Goal: Transaction & Acquisition: Book appointment/travel/reservation

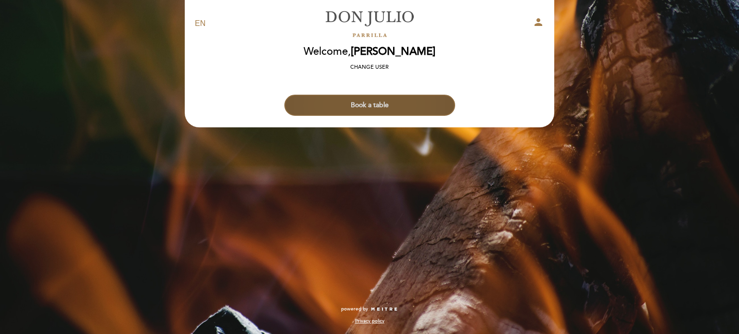
click at [375, 109] on button "Book a table" at bounding box center [369, 105] width 171 height 21
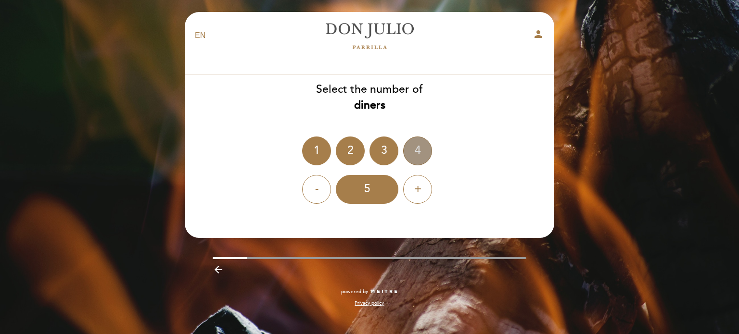
click at [414, 149] on div "4" at bounding box center [417, 151] width 29 height 29
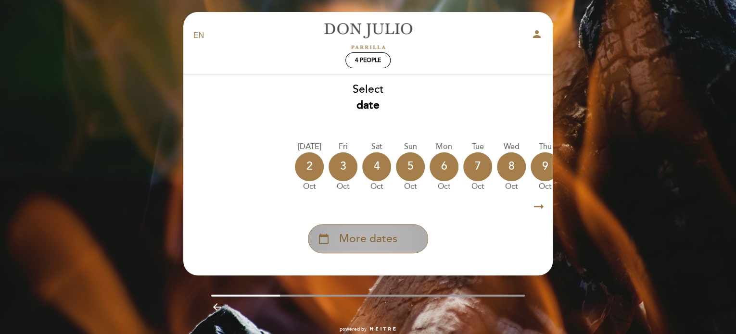
click at [374, 238] on span "More dates" at bounding box center [368, 239] width 58 height 16
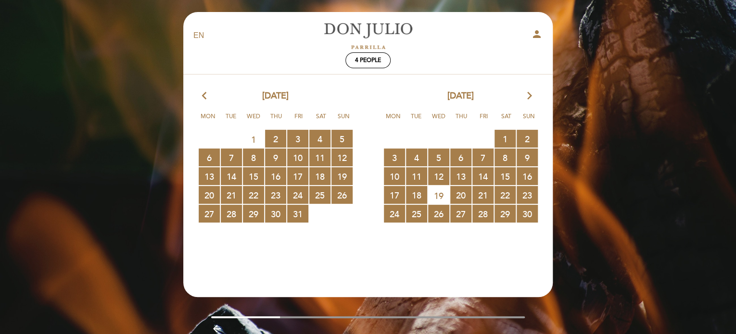
click at [528, 96] on icon "arrow_forward_ios" at bounding box center [529, 96] width 9 height 13
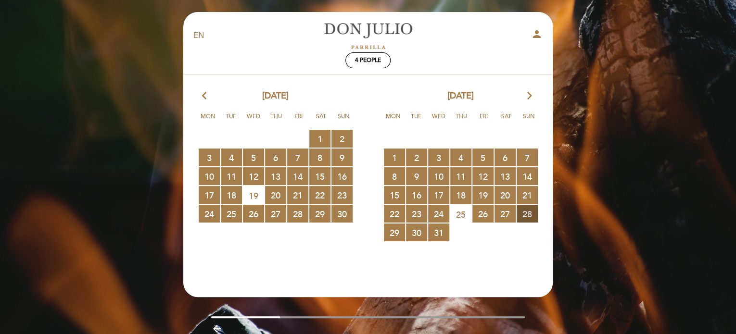
click at [528, 213] on span "28 RESERVATIONS AVAILABLE" at bounding box center [527, 214] width 21 height 18
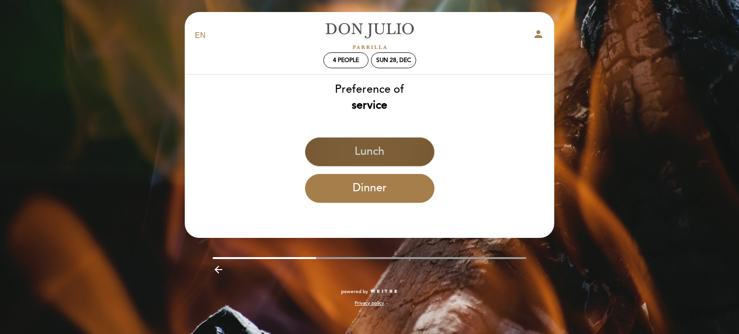
click at [373, 153] on button "Lunch" at bounding box center [369, 152] width 129 height 29
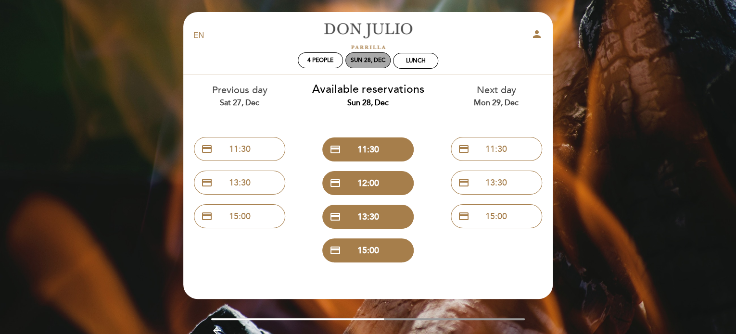
click at [366, 61] on div "Sun 28, Dec" at bounding box center [368, 60] width 35 height 7
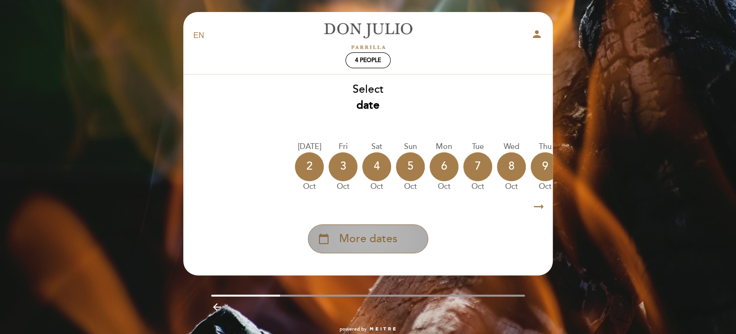
click at [372, 240] on span "More dates" at bounding box center [368, 239] width 58 height 16
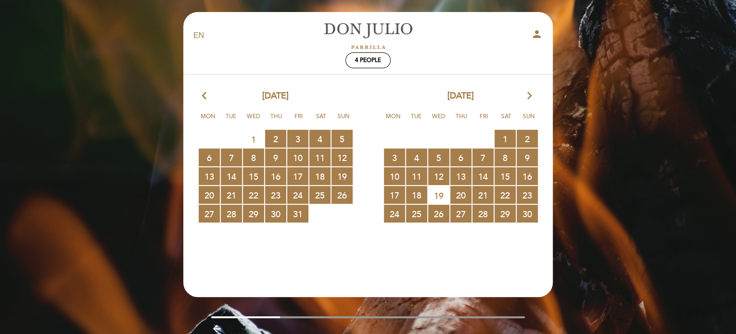
click at [528, 95] on icon "arrow_forward_ios" at bounding box center [529, 96] width 9 height 13
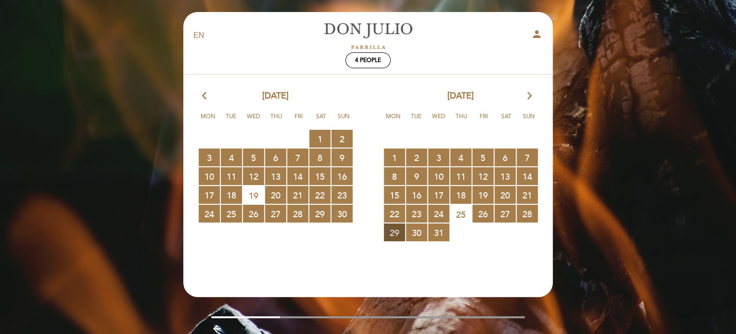
click at [395, 231] on span "29 RESERVATIONS AVAILABLE" at bounding box center [394, 233] width 21 height 18
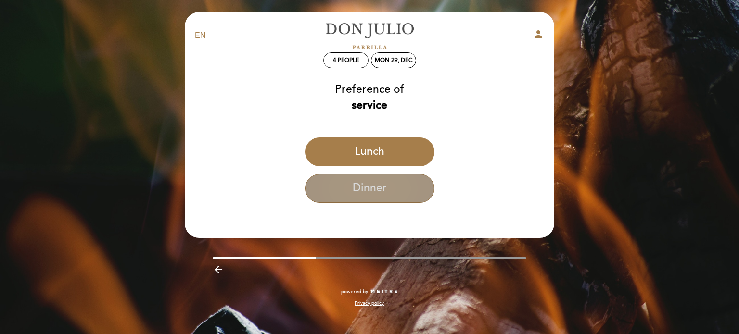
click at [381, 190] on button "Dinner" at bounding box center [369, 188] width 129 height 29
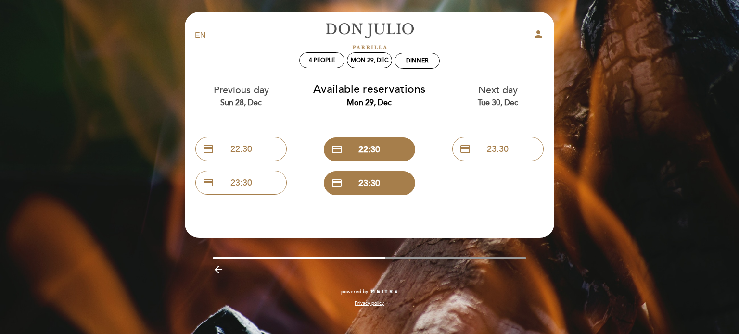
click at [219, 269] on icon "arrow_backward" at bounding box center [219, 270] width 12 height 12
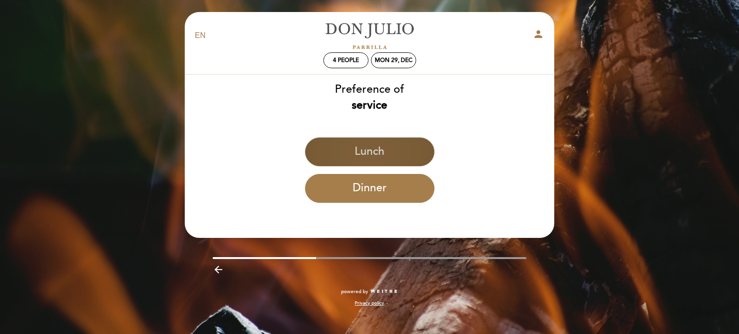
click at [373, 157] on button "Lunch" at bounding box center [369, 152] width 129 height 29
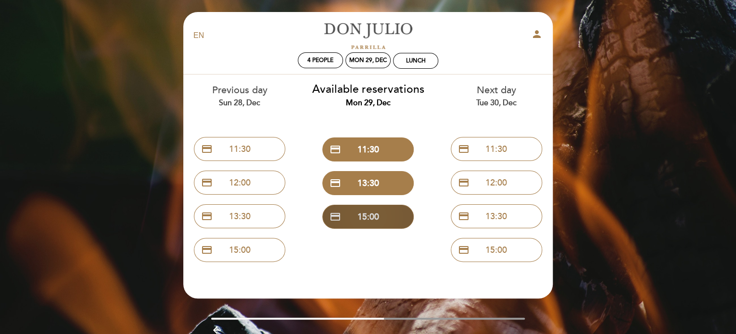
click at [375, 216] on button "credit_card 15:00" at bounding box center [367, 217] width 91 height 24
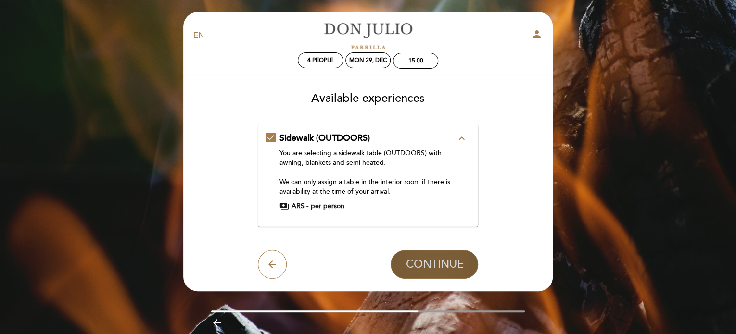
click at [426, 260] on span "CONTINUE" at bounding box center [435, 264] width 58 height 13
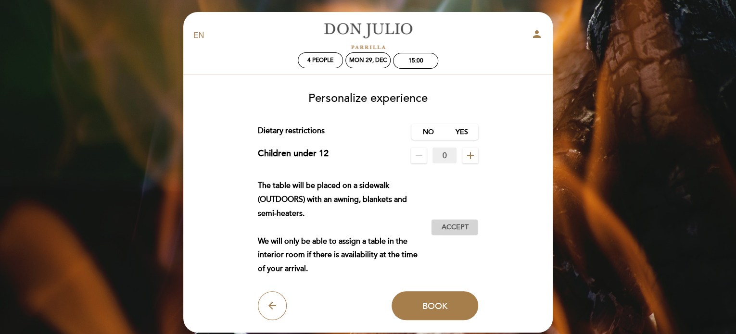
click at [460, 227] on span "Accept" at bounding box center [454, 228] width 27 height 10
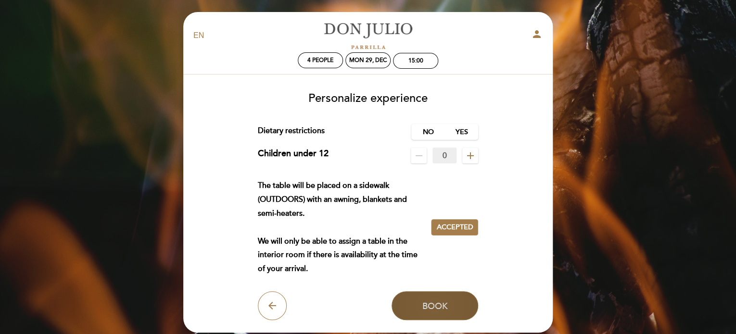
click at [445, 306] on span "Book" at bounding box center [436, 306] width 26 height 11
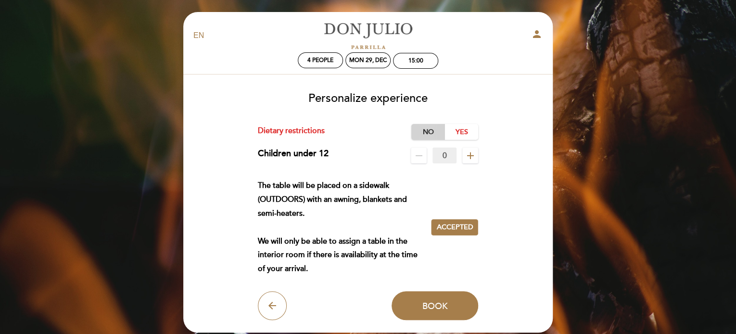
click at [429, 132] on label "No" at bounding box center [428, 132] width 34 height 16
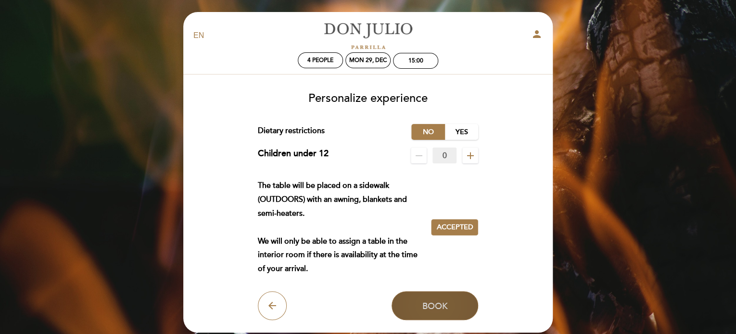
click at [445, 308] on span "Book" at bounding box center [436, 306] width 26 height 11
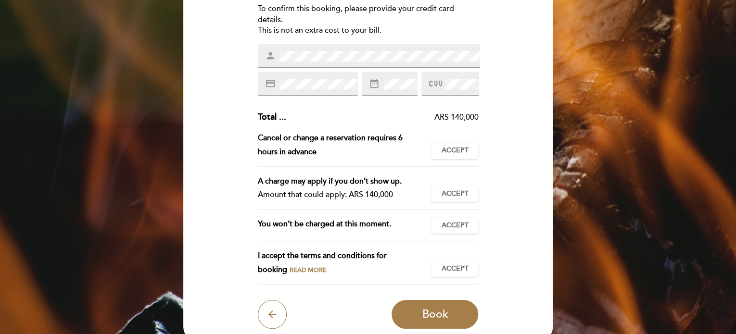
scroll to position [144, 0]
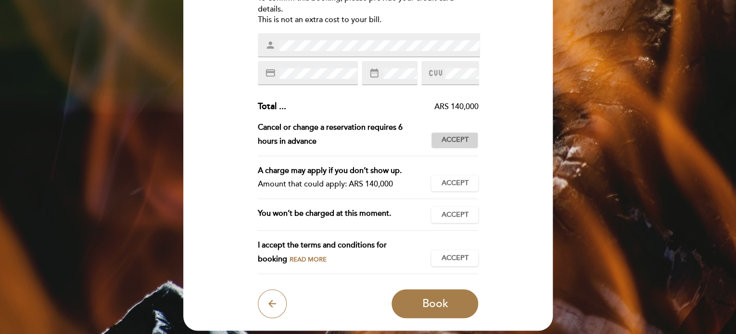
click at [462, 140] on span "Accept" at bounding box center [454, 140] width 27 height 10
click at [461, 180] on span "Accept" at bounding box center [454, 184] width 27 height 10
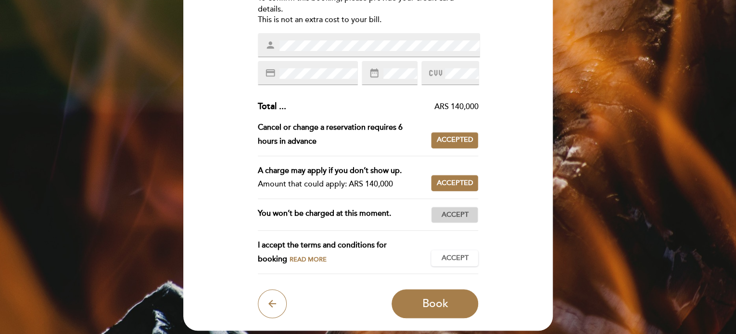
click at [461, 211] on span "Accept" at bounding box center [454, 215] width 27 height 10
click at [449, 259] on span "Accept" at bounding box center [454, 259] width 27 height 10
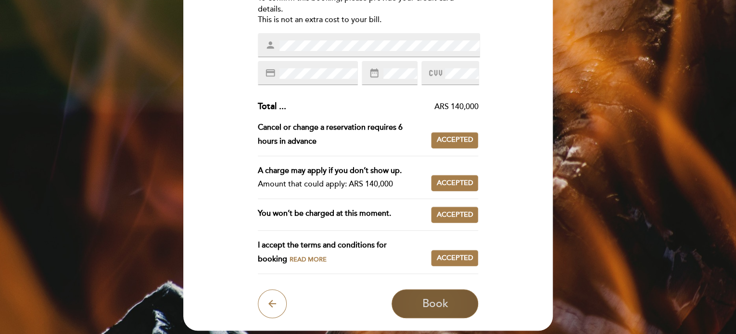
click at [436, 302] on span "Book" at bounding box center [435, 303] width 26 height 13
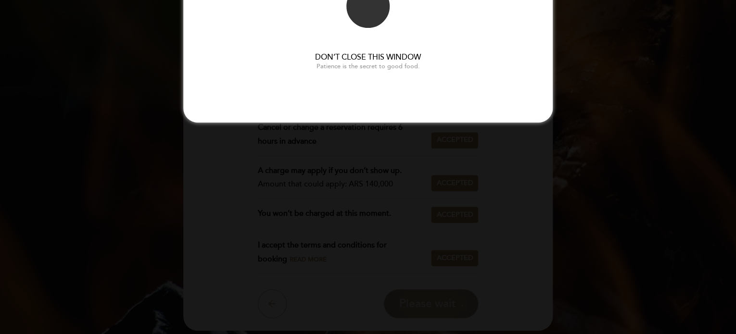
scroll to position [0, 0]
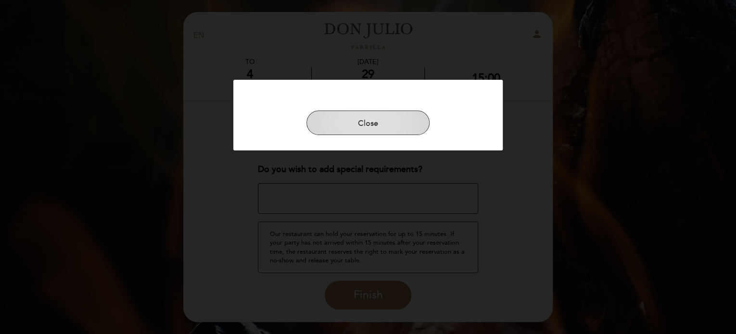
click at [373, 121] on button "Close" at bounding box center [368, 123] width 123 height 25
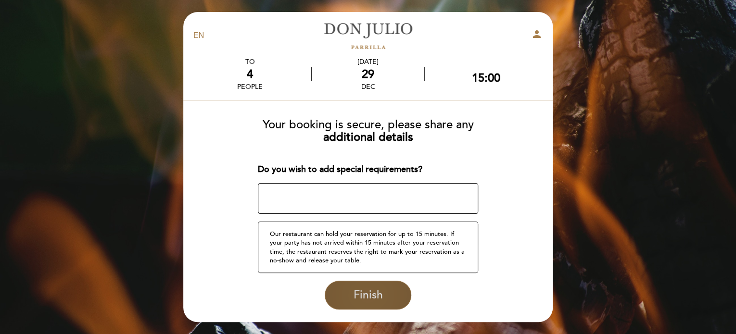
click at [377, 296] on span "Finish" at bounding box center [367, 295] width 29 height 13
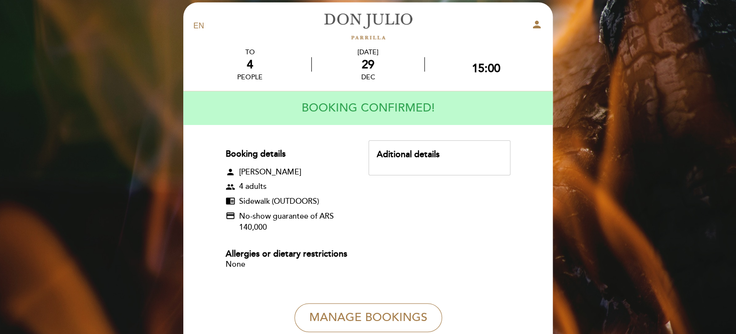
scroll to position [4, 0]
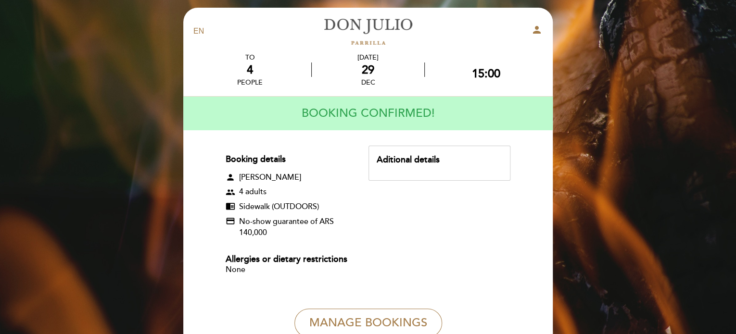
click at [422, 159] on div "Aditional details" at bounding box center [440, 160] width 126 height 13
